Goal: Find contact information: Find contact information

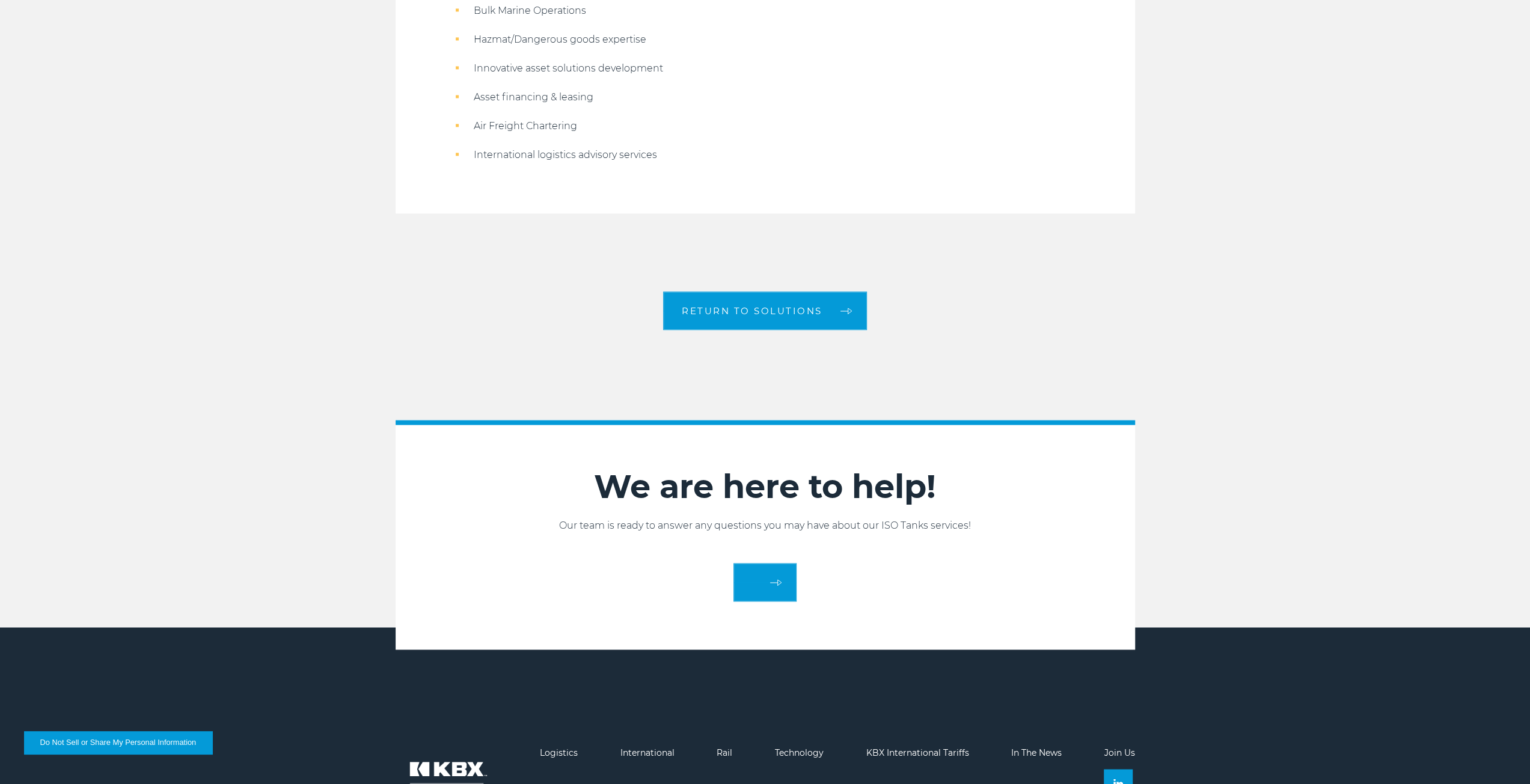
scroll to position [1826, 0]
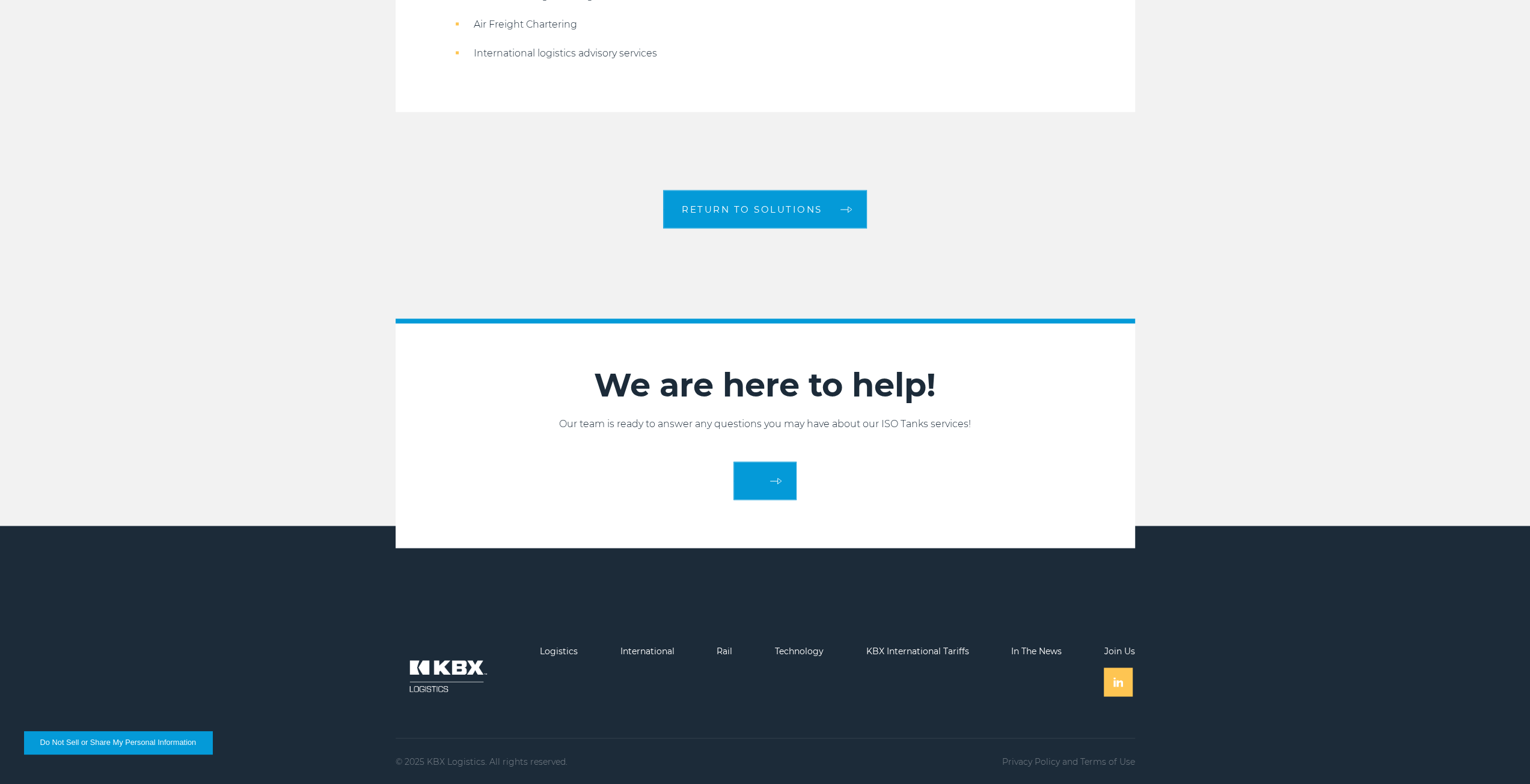
click at [1106, 676] on link at bounding box center [1118, 681] width 29 height 29
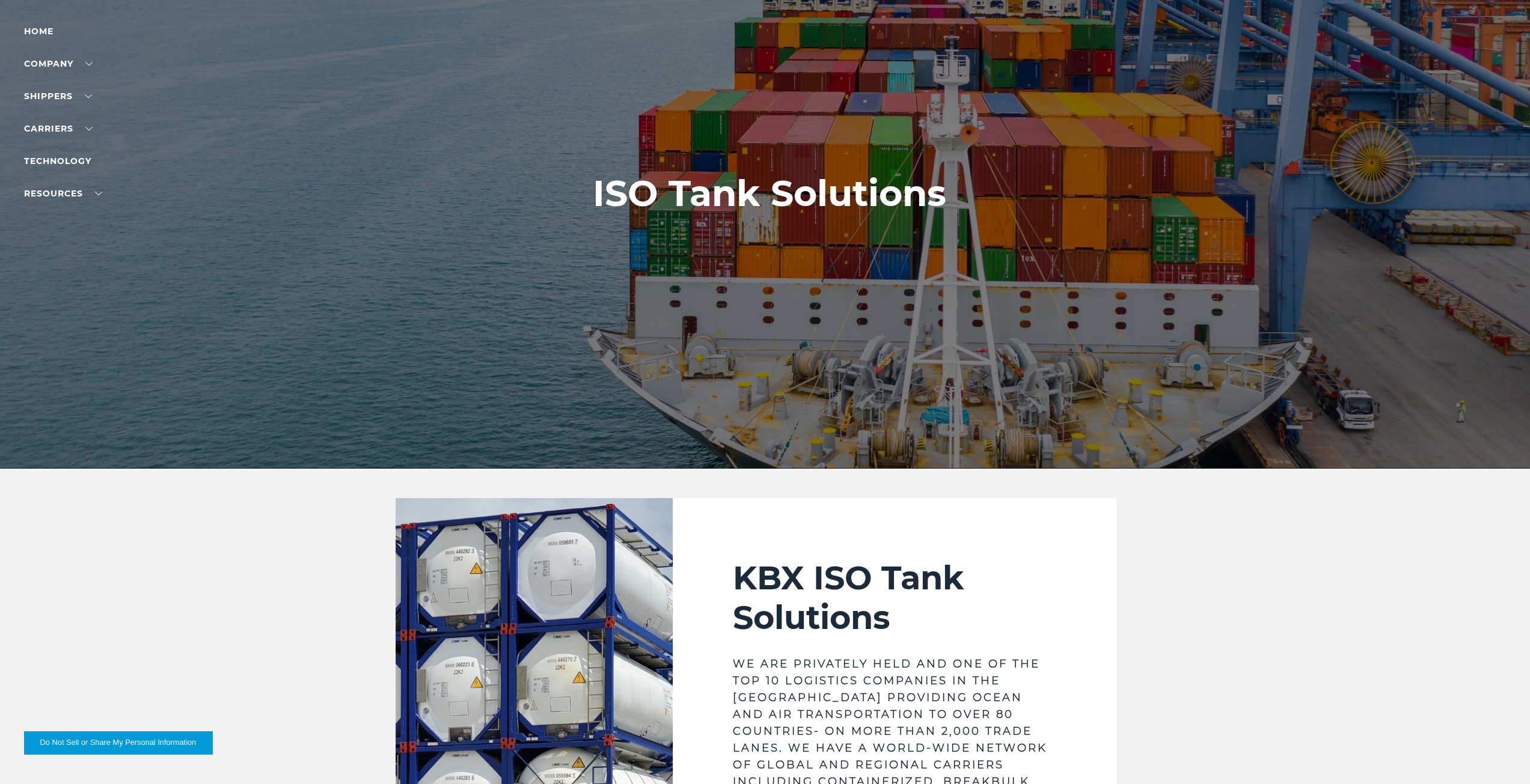
scroll to position [0, 0]
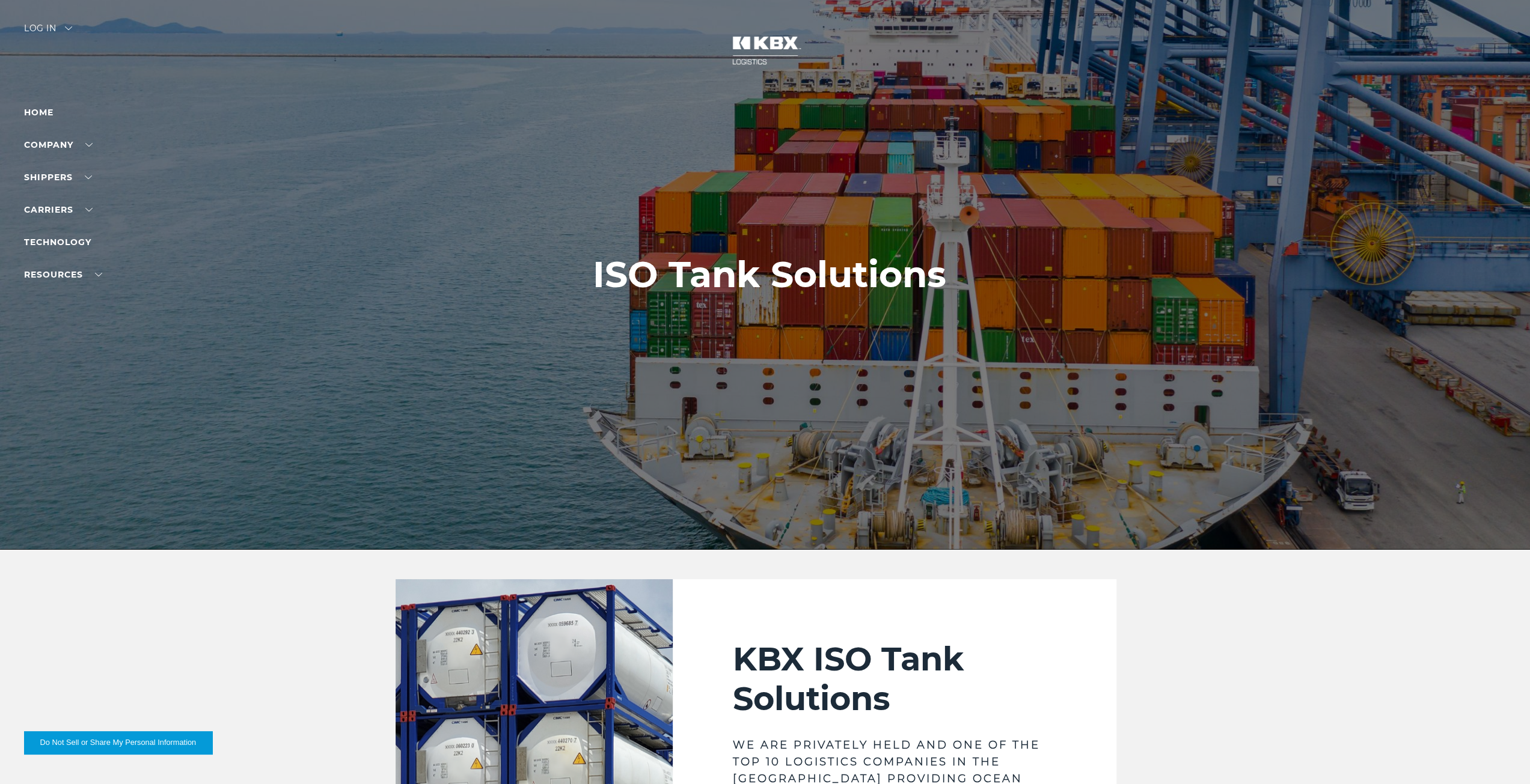
click at [778, 59] on img at bounding box center [765, 50] width 90 height 53
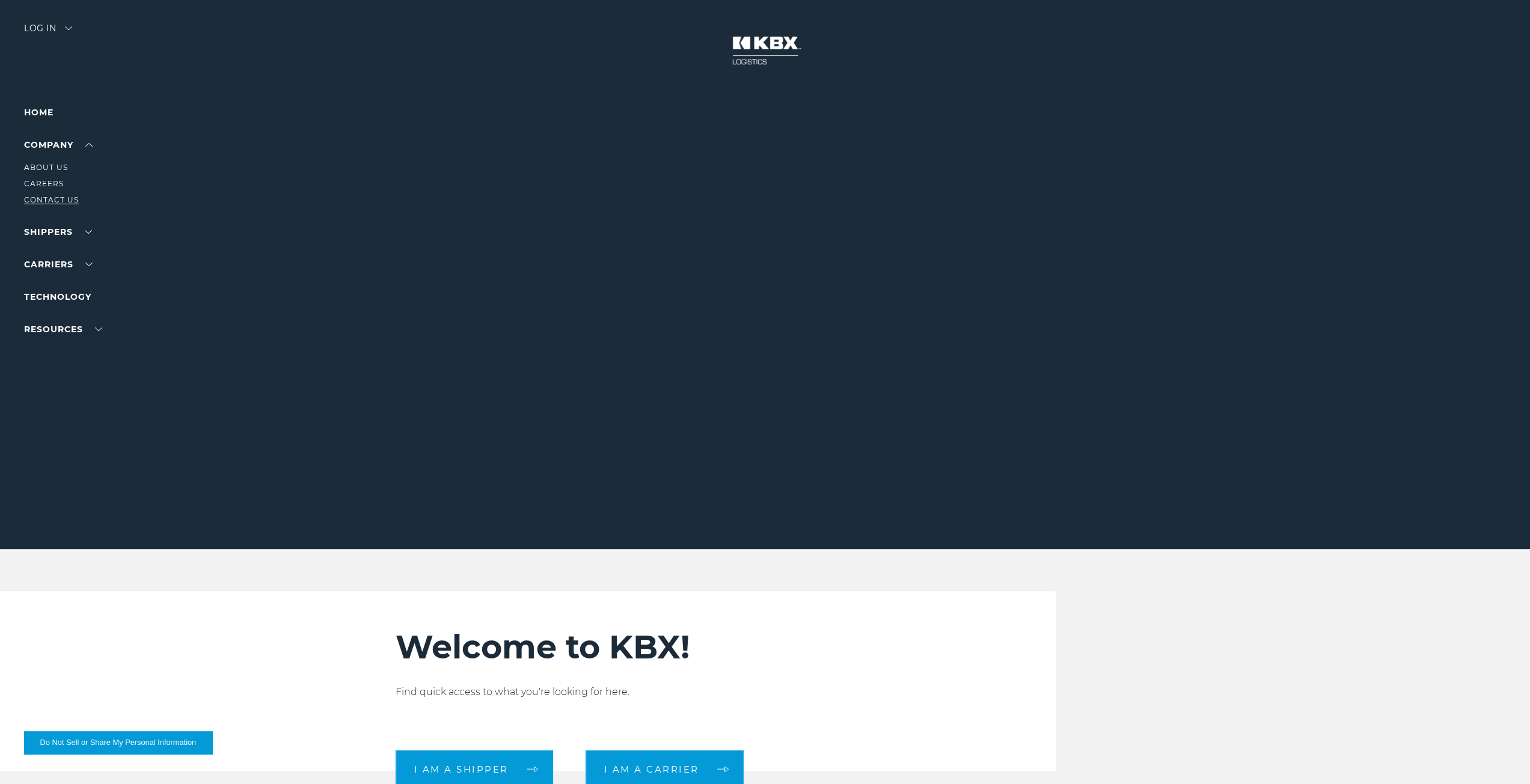
click at [63, 198] on link "Contact Us" at bounding box center [51, 200] width 55 height 9
